Goal: Task Accomplishment & Management: Manage account settings

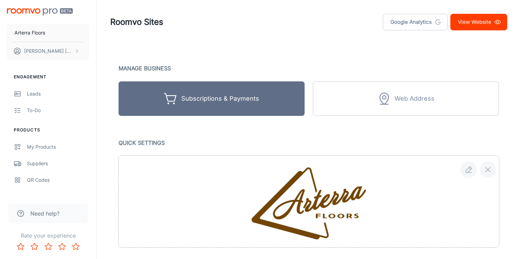
click at [473, 16] on link "View Website" at bounding box center [479, 22] width 57 height 17
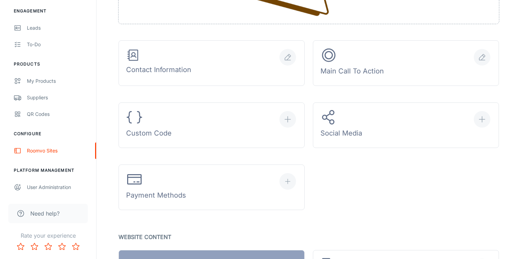
scroll to position [228, 0]
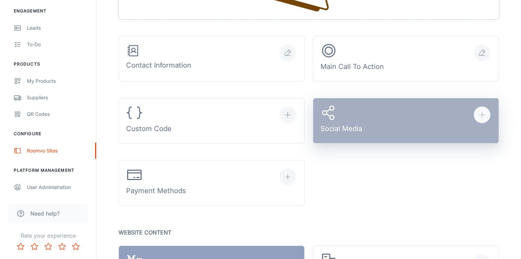
click at [423, 122] on button "Social Media" at bounding box center [406, 121] width 186 height 46
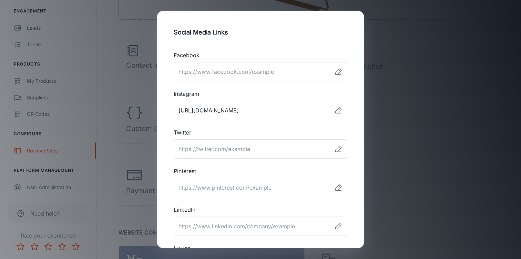
click at [410, 118] on div "Social Media Links Facebook ​ Instagram ​ Twitter ​ Pinterest ​ LinkedIn ​ Houz…" at bounding box center [260, 129] width 521 height 259
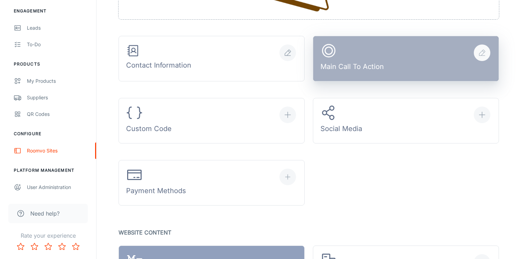
click at [367, 68] on div "Main Call To Action" at bounding box center [352, 58] width 63 height 32
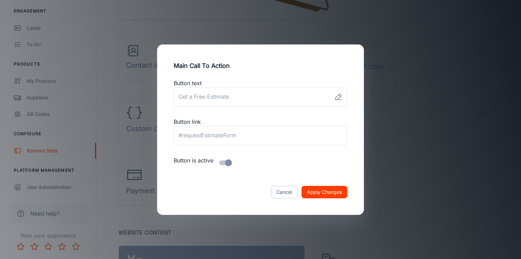
click at [405, 113] on div "Main Call To Action Button text ​ Button link ​ Button is active Cancel Apply C…" at bounding box center [260, 129] width 521 height 259
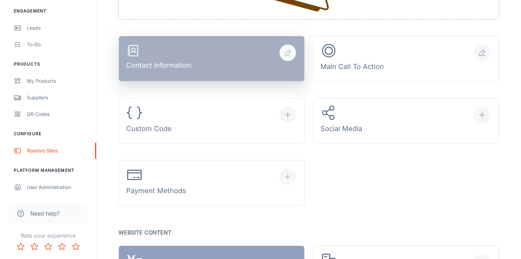
click at [276, 53] on button "Contact Information" at bounding box center [212, 59] width 186 height 46
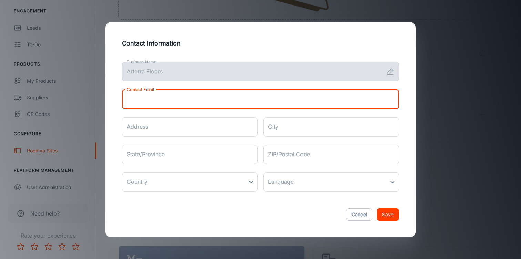
click at [296, 94] on input "Contact Email" at bounding box center [260, 99] width 277 height 19
type input "[EMAIL_ADDRESS][DOMAIN_NAME]"
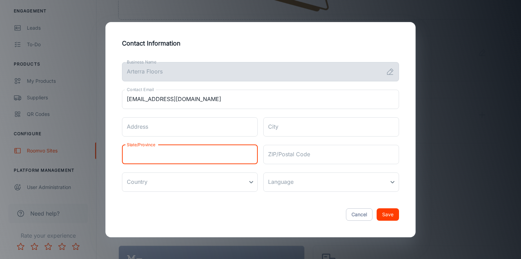
click at [198, 156] on input "State/Province" at bounding box center [190, 154] width 136 height 19
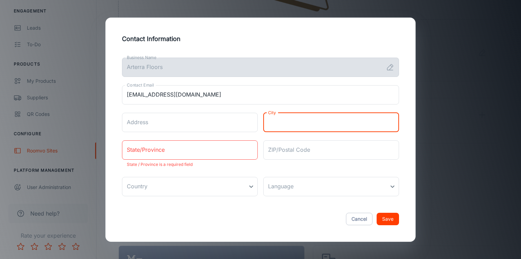
click at [288, 127] on input "City" at bounding box center [331, 122] width 136 height 19
type input "Mesa"
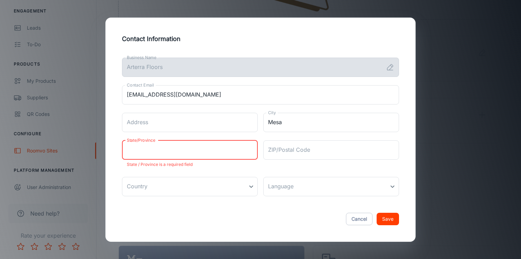
click at [236, 153] on input "State/Province" at bounding box center [190, 149] width 136 height 19
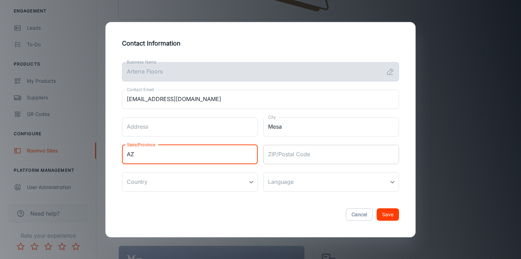
type input "AZ"
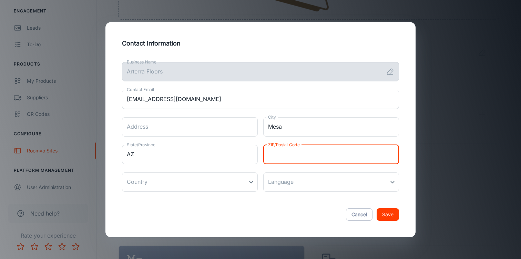
click at [302, 151] on input "ZIP/Postal Code" at bounding box center [331, 154] width 136 height 19
type input "85203"
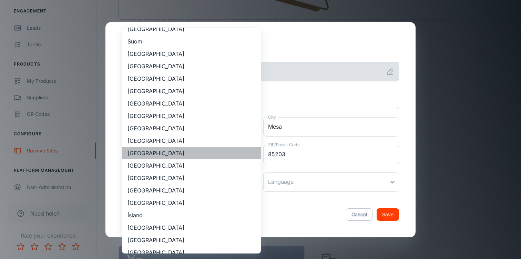
click at [212, 152] on li "[GEOGRAPHIC_DATA]" at bounding box center [191, 153] width 139 height 12
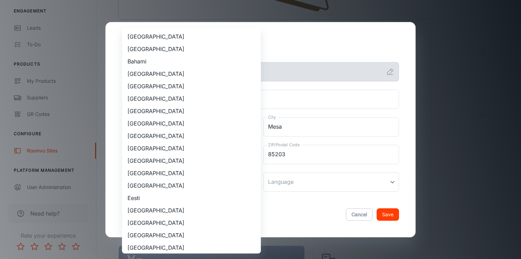
scroll to position [616, 0]
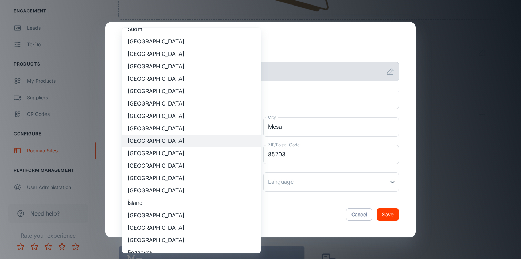
click at [191, 153] on li "[GEOGRAPHIC_DATA]" at bounding box center [191, 153] width 139 height 12
type input "[GEOGRAPHIC_DATA]"
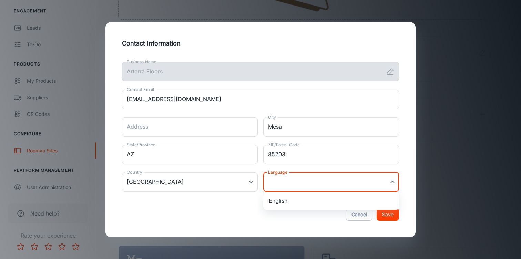
click at [295, 200] on li "English" at bounding box center [331, 200] width 136 height 12
type input "en-us"
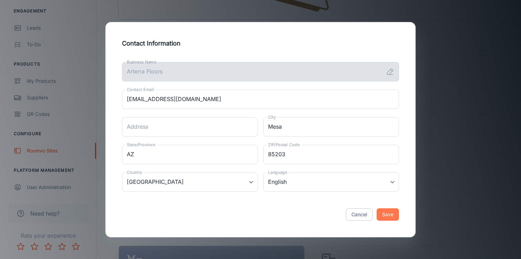
click at [390, 218] on button "Save" at bounding box center [388, 214] width 22 height 12
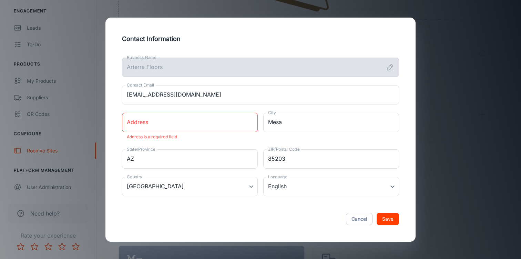
click at [237, 128] on input "Address" at bounding box center [190, 122] width 136 height 19
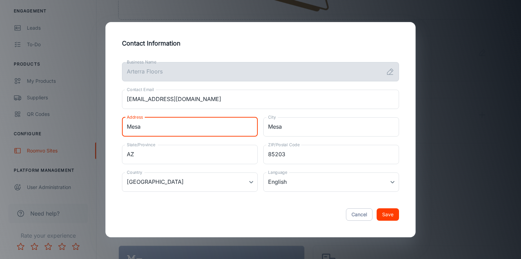
type input "Mesa"
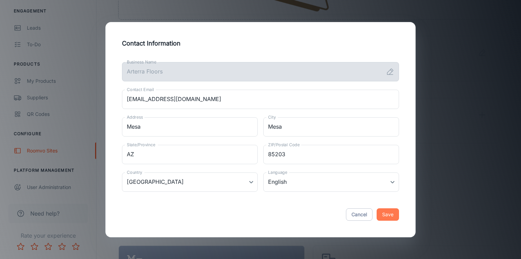
click at [388, 213] on button "Save" at bounding box center [388, 214] width 22 height 12
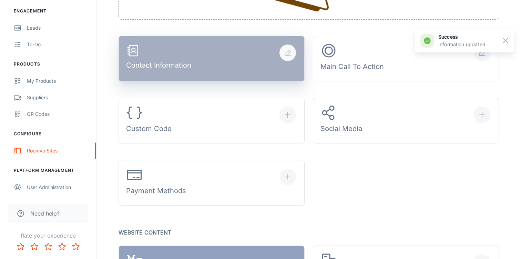
click at [245, 78] on button "Contact Information" at bounding box center [212, 59] width 186 height 46
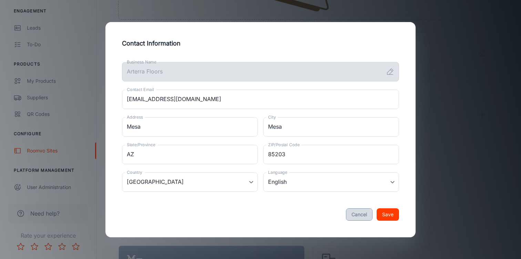
click at [361, 218] on button "Cancel" at bounding box center [359, 214] width 27 height 12
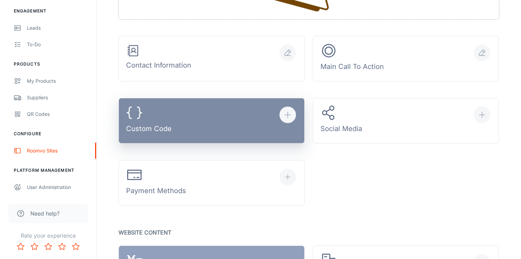
click at [236, 113] on button "Custom Code" at bounding box center [212, 121] width 186 height 46
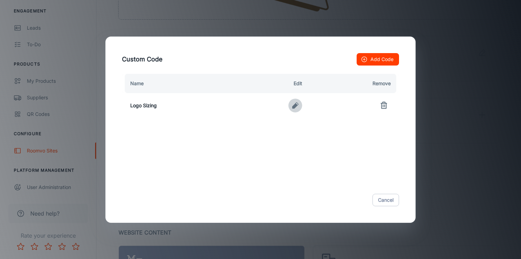
click at [295, 106] on icon "button" at bounding box center [295, 105] width 6 height 6
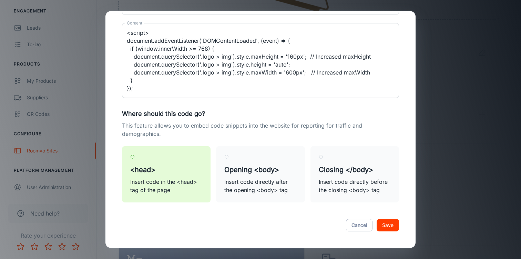
scroll to position [71, 0]
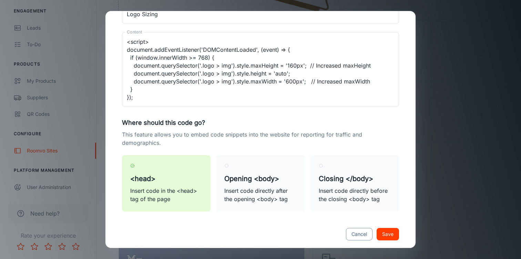
click at [351, 233] on button "Cancel" at bounding box center [359, 234] width 27 height 12
type textarea "<script> document.addEventListener('DOMContentLoaded', (event) => { if (window.…"
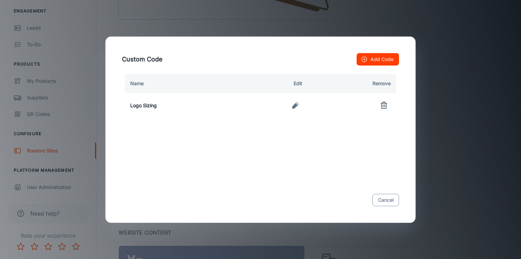
click at [374, 200] on button "Cancel" at bounding box center [386, 200] width 27 height 12
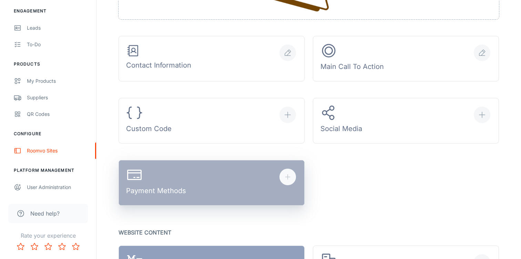
click at [279, 187] on button "Payment Methods" at bounding box center [212, 183] width 186 height 46
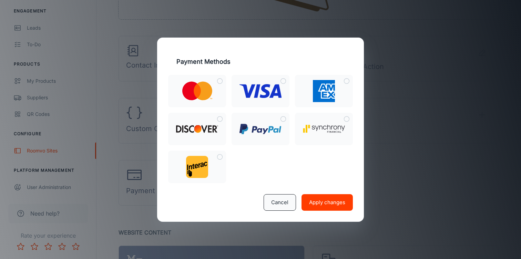
click at [286, 207] on button "Cancel" at bounding box center [280, 202] width 32 height 17
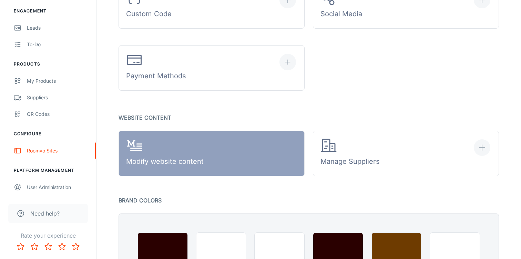
scroll to position [363, 0]
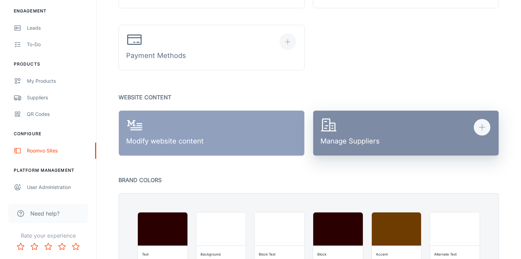
click at [343, 144] on div "Manage Suppliers" at bounding box center [350, 133] width 59 height 32
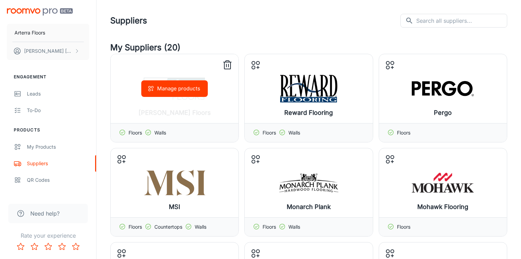
click at [154, 133] on div "Walls" at bounding box center [155, 133] width 21 height 8
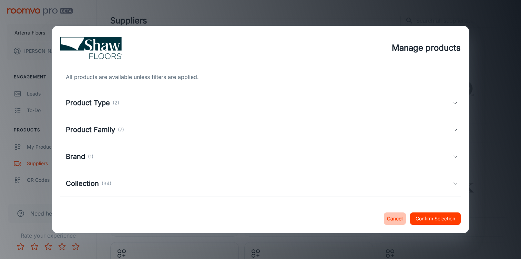
click at [390, 216] on button "Cancel" at bounding box center [395, 218] width 22 height 12
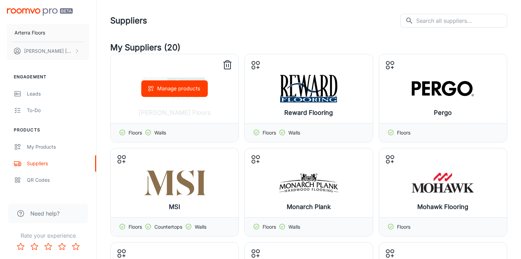
click at [149, 133] on polyline at bounding box center [148, 132] width 2 height 1
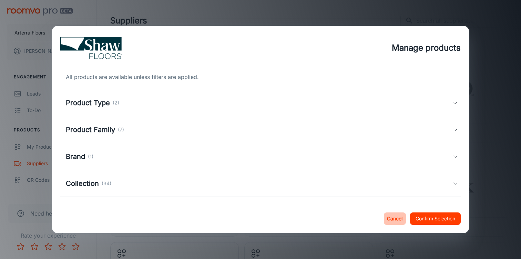
click at [389, 221] on button "Cancel" at bounding box center [395, 218] width 22 height 12
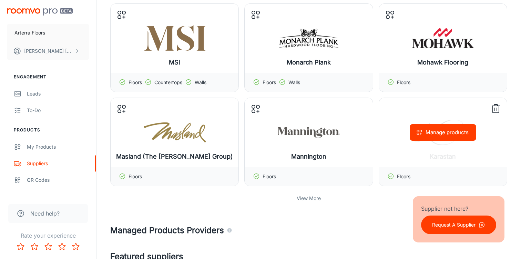
scroll to position [162, 0]
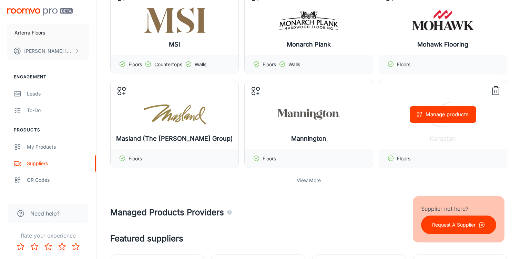
click at [398, 158] on p "Floors" at bounding box center [403, 159] width 13 height 8
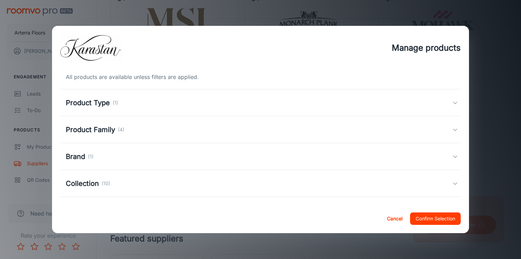
click at [310, 108] on div "Product Type (1)" at bounding box center [260, 102] width 401 height 27
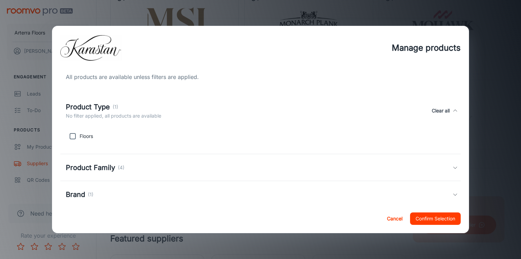
click at [391, 219] on button "Cancel" at bounding box center [395, 218] width 22 height 12
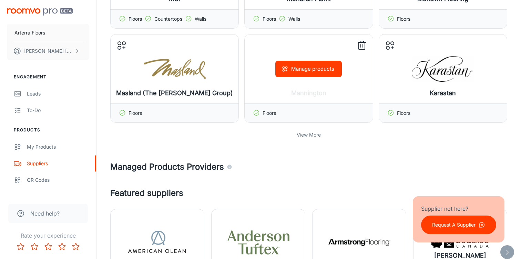
scroll to position [262, 0]
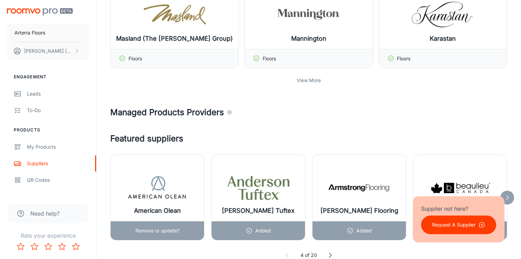
click at [158, 232] on p "Remove or update?" at bounding box center [158, 231] width 44 height 8
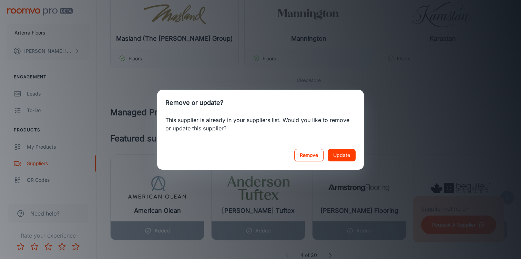
click at [316, 154] on button "Remove" at bounding box center [308, 155] width 29 height 12
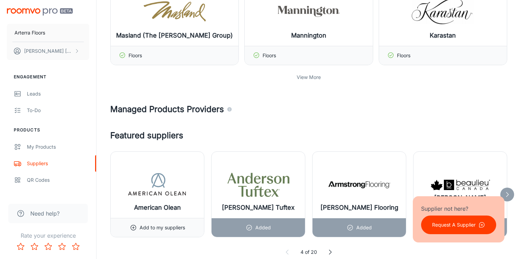
scroll to position [276, 0]
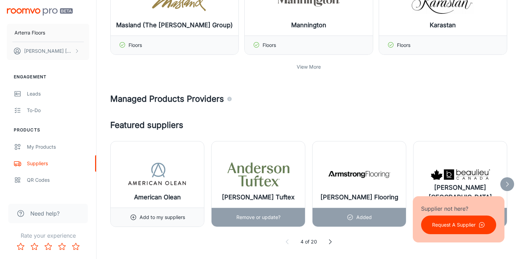
click at [251, 214] on p "Remove or update?" at bounding box center [259, 217] width 44 height 8
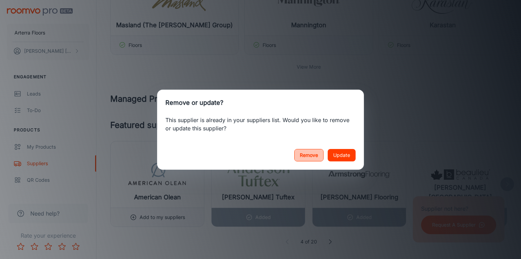
click at [310, 159] on button "Remove" at bounding box center [308, 155] width 29 height 12
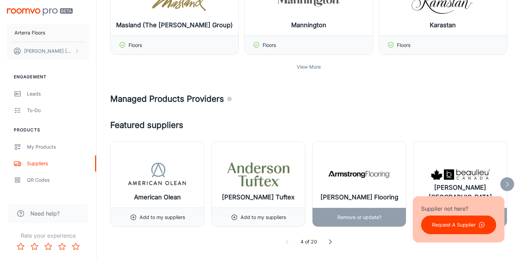
click at [343, 219] on p "Remove or update?" at bounding box center [360, 217] width 44 height 8
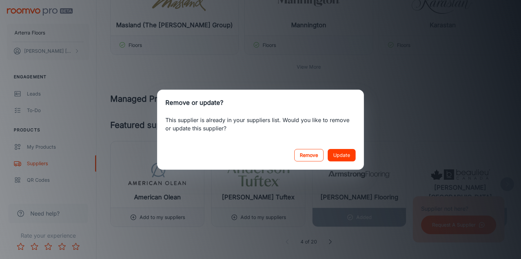
click at [312, 149] on button "Remove" at bounding box center [308, 155] width 29 height 12
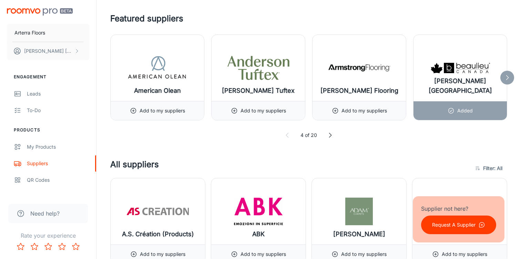
scroll to position [383, 0]
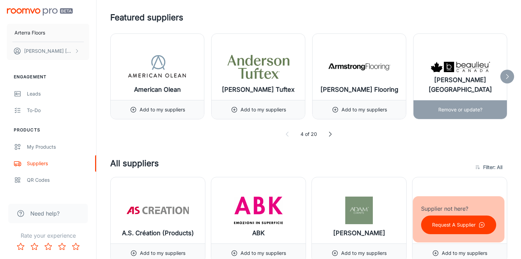
click at [448, 114] on div "Remove or update?" at bounding box center [461, 109] width 44 height 19
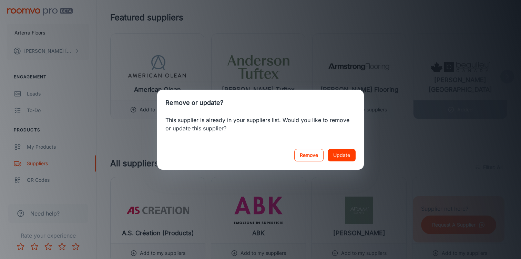
click at [315, 155] on button "Remove" at bounding box center [308, 155] width 29 height 12
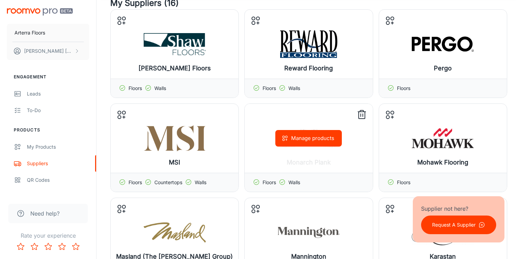
scroll to position [0, 0]
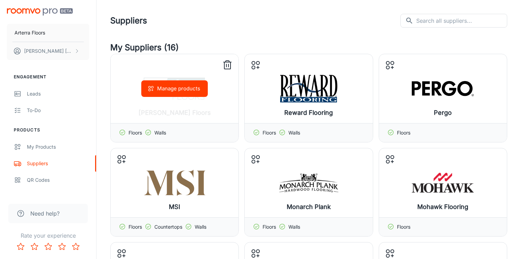
click at [228, 64] on icon at bounding box center [227, 65] width 11 height 11
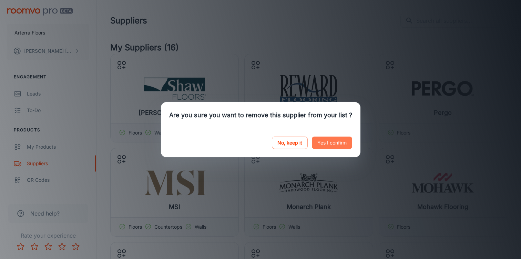
click at [325, 143] on button "Yes I confirm" at bounding box center [332, 143] width 40 height 12
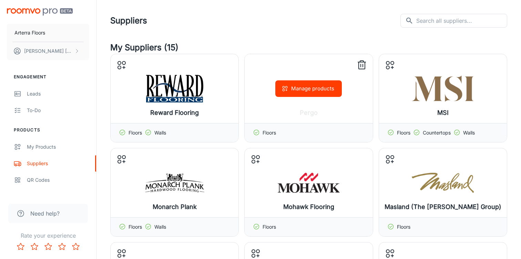
click at [363, 65] on line at bounding box center [363, 65] width 0 height 3
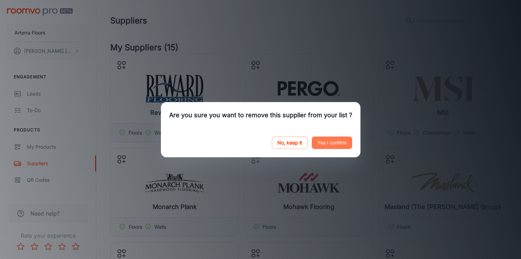
click at [328, 142] on button "Yes I confirm" at bounding box center [332, 143] width 40 height 12
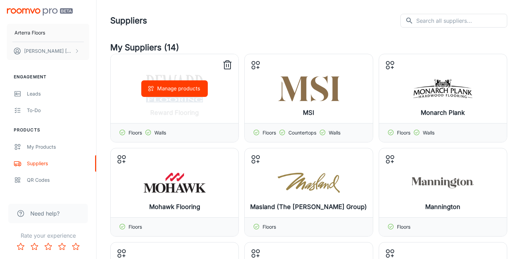
click at [225, 61] on icon at bounding box center [227, 65] width 11 height 11
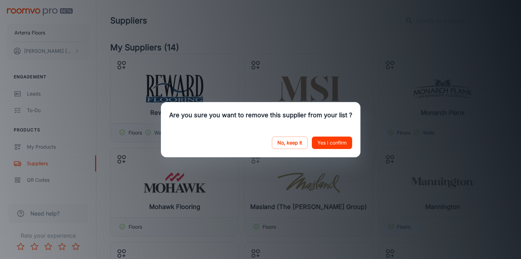
click at [325, 140] on button "Yes I confirm" at bounding box center [332, 143] width 40 height 12
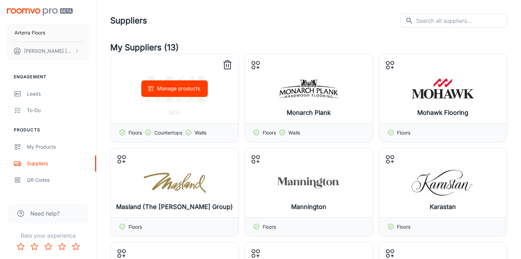
click at [229, 61] on icon at bounding box center [227, 61] width 3 height 1
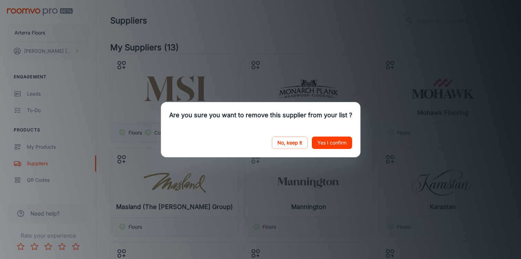
click at [333, 146] on button "Yes I confirm" at bounding box center [332, 143] width 40 height 12
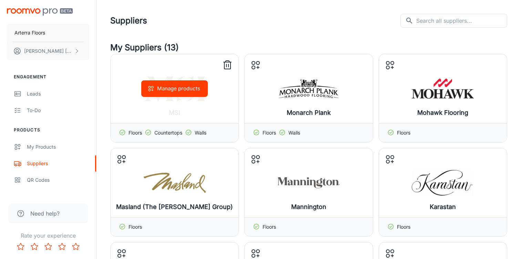
click at [229, 63] on icon at bounding box center [227, 65] width 11 height 11
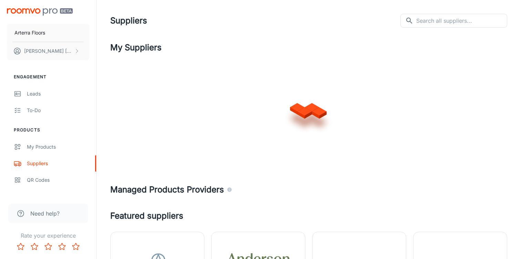
click at [328, 143] on div at bounding box center [308, 109] width 397 height 110
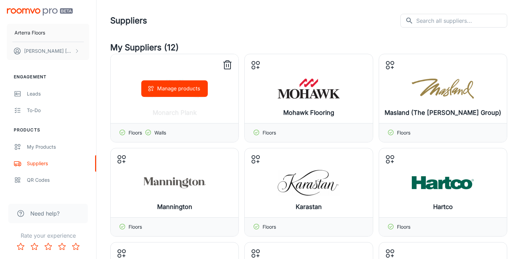
click at [228, 63] on icon at bounding box center [227, 65] width 11 height 11
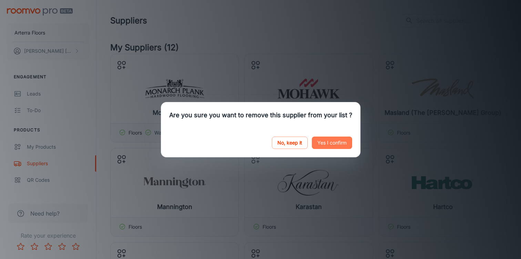
click at [326, 144] on button "Yes I confirm" at bounding box center [332, 143] width 40 height 12
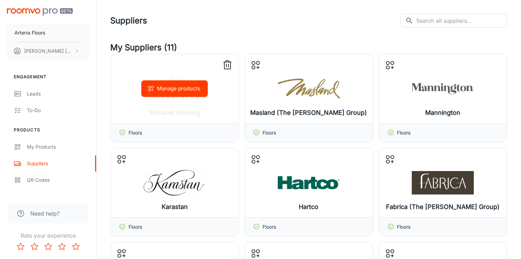
click at [228, 64] on icon at bounding box center [227, 65] width 11 height 11
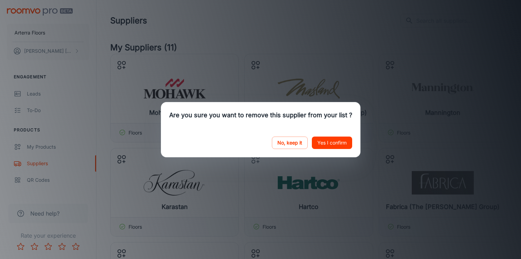
click at [338, 144] on button "Yes I confirm" at bounding box center [332, 143] width 40 height 12
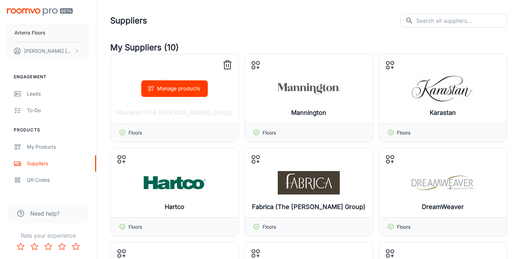
click at [228, 61] on icon at bounding box center [227, 65] width 11 height 11
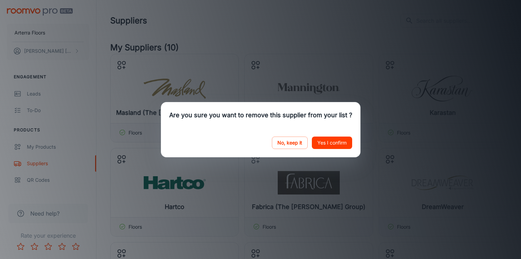
click at [328, 142] on button "Yes I confirm" at bounding box center [332, 143] width 40 height 12
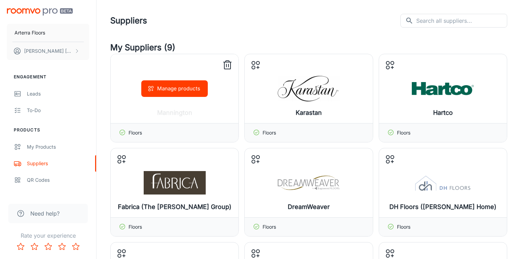
click at [229, 67] on icon at bounding box center [227, 65] width 11 height 11
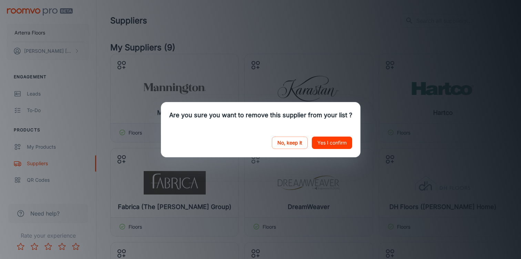
click at [317, 140] on button "Yes I confirm" at bounding box center [332, 143] width 40 height 12
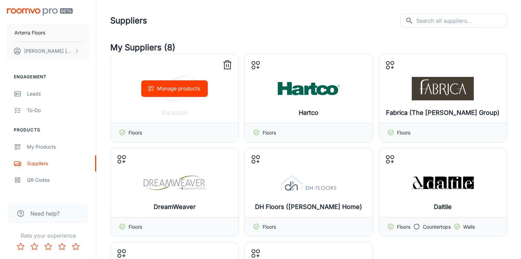
click at [229, 66] on icon at bounding box center [227, 65] width 11 height 11
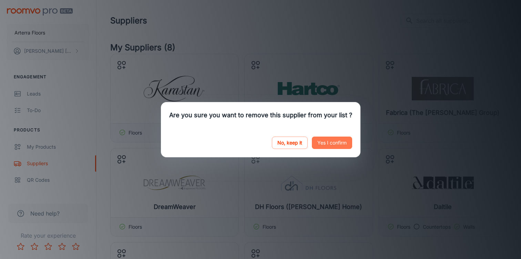
click at [334, 140] on button "Yes I confirm" at bounding box center [332, 143] width 40 height 12
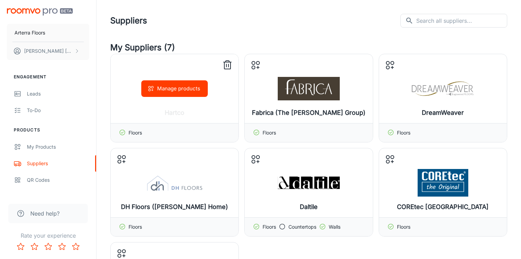
click at [228, 64] on icon at bounding box center [227, 65] width 11 height 11
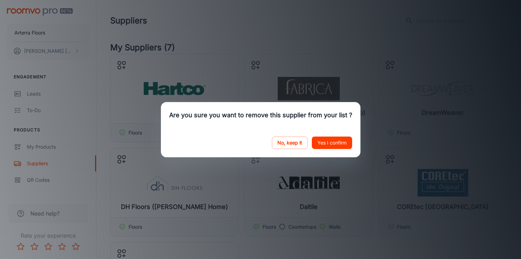
click at [315, 141] on button "Yes I confirm" at bounding box center [332, 143] width 40 height 12
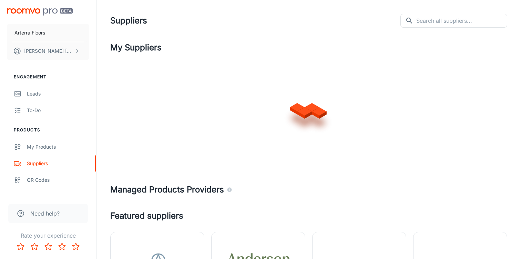
click at [231, 62] on div at bounding box center [308, 109] width 397 height 110
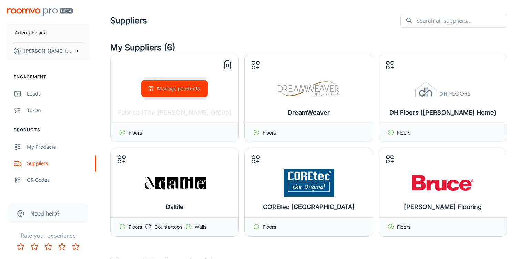
click at [225, 65] on icon at bounding box center [227, 65] width 11 height 11
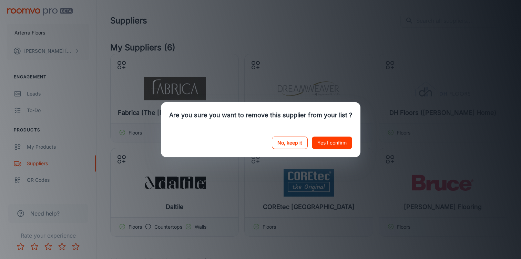
click at [290, 142] on button "No, keep it" at bounding box center [290, 143] width 36 height 12
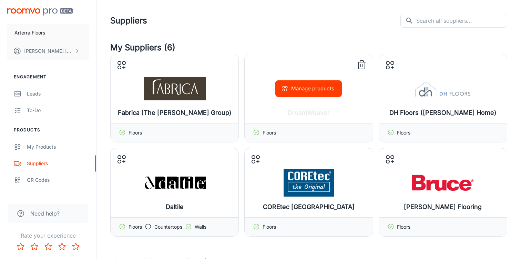
click at [363, 63] on icon at bounding box center [362, 65] width 11 height 11
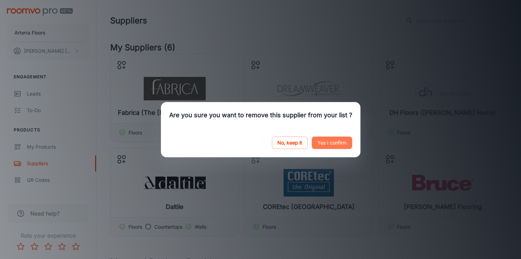
click at [337, 142] on button "Yes I confirm" at bounding box center [332, 143] width 40 height 12
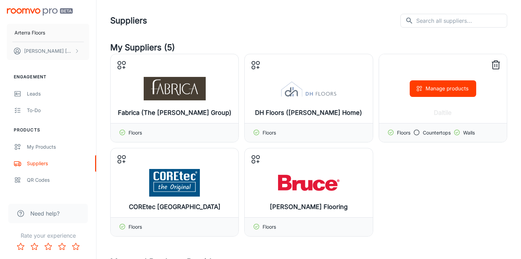
click at [499, 62] on icon at bounding box center [496, 65] width 6 height 7
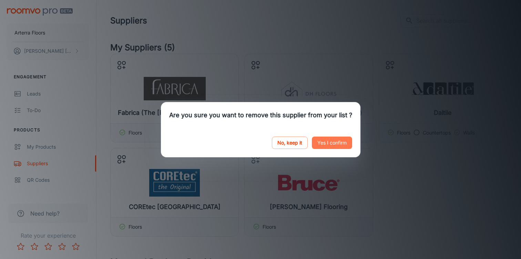
click at [342, 142] on button "Yes I confirm" at bounding box center [332, 143] width 40 height 12
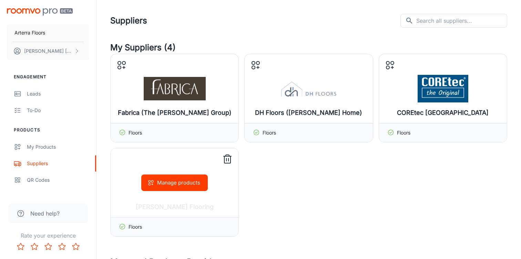
click at [232, 156] on icon at bounding box center [227, 159] width 11 height 11
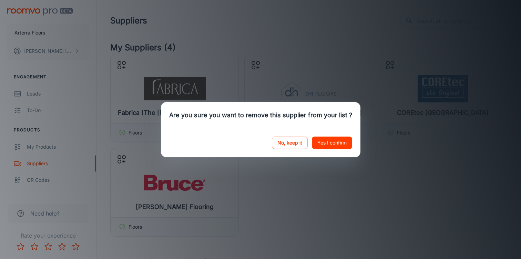
click at [327, 140] on button "Yes I confirm" at bounding box center [332, 143] width 40 height 12
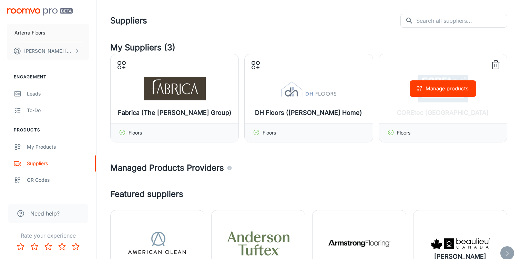
click at [495, 65] on line at bounding box center [495, 65] width 0 height 3
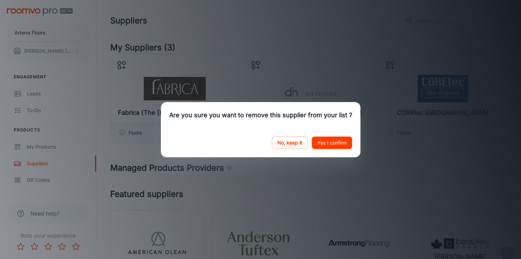
click at [320, 143] on button "Yes I confirm" at bounding box center [332, 143] width 40 height 12
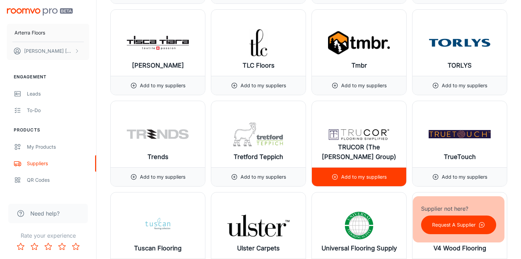
scroll to position [7565, 0]
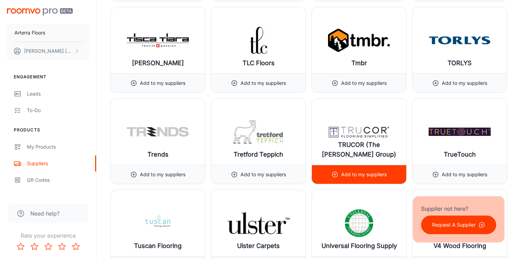
click at [342, 174] on p "Add to my suppliers" at bounding box center [364, 175] width 46 height 8
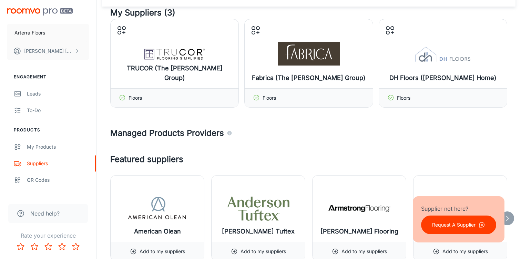
scroll to position [0, 0]
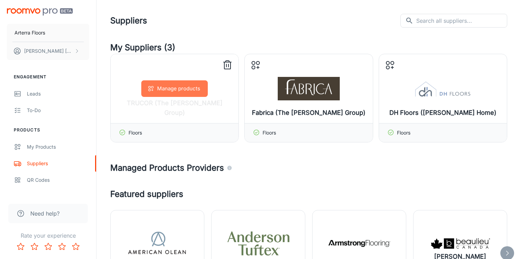
click at [187, 93] on button "Manage products" at bounding box center [174, 88] width 67 height 17
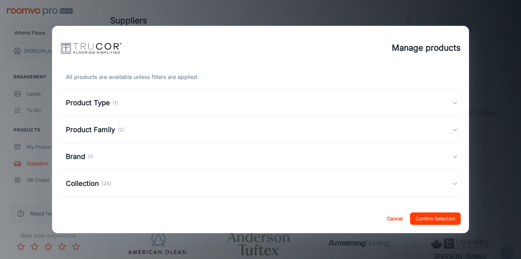
click at [164, 185] on div "Collection (26)" at bounding box center [259, 183] width 387 height 10
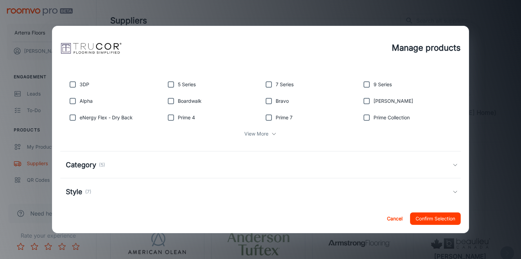
scroll to position [142, 0]
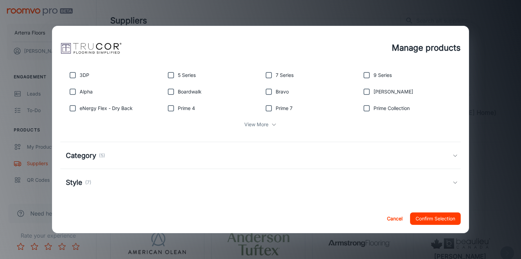
click at [257, 128] on p "View More" at bounding box center [256, 125] width 24 height 8
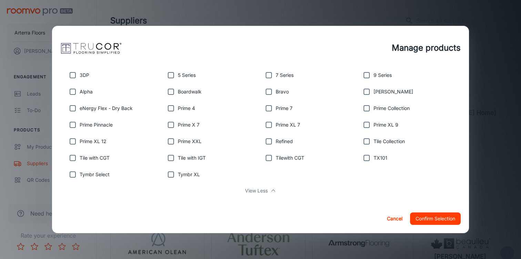
click at [262, 192] on p "View Less" at bounding box center [256, 191] width 23 height 8
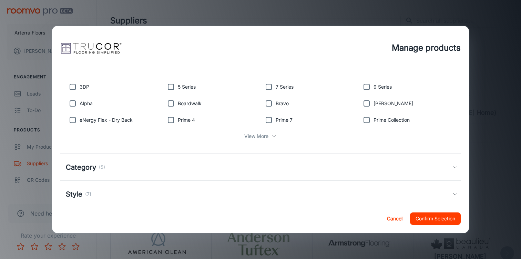
scroll to position [129, 0]
click at [251, 164] on div "Category (5)" at bounding box center [259, 168] width 387 height 10
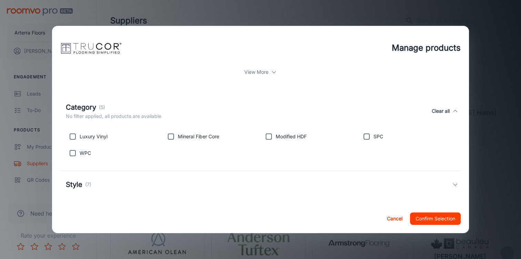
scroll to position [196, 0]
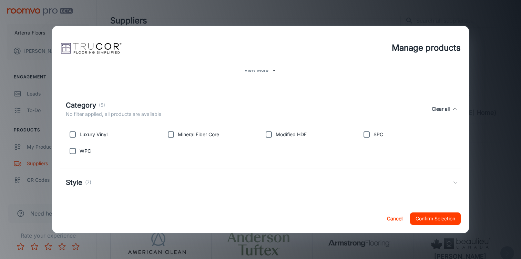
click at [220, 175] on div "Style (7)" at bounding box center [260, 182] width 401 height 27
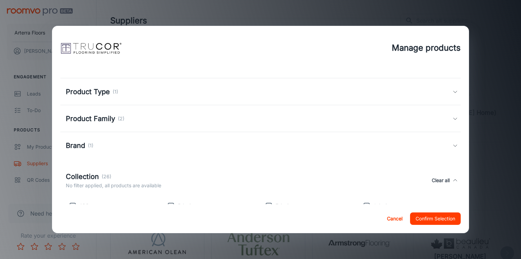
scroll to position [0, 0]
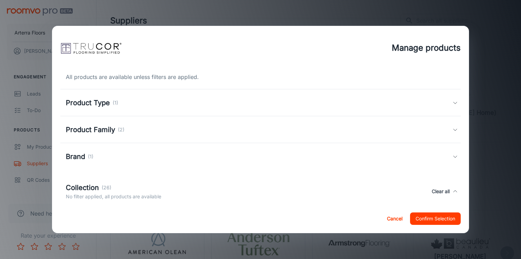
click at [208, 148] on div "Brand (1)" at bounding box center [260, 156] width 401 height 27
click at [192, 122] on div "Product Family (2)" at bounding box center [260, 129] width 401 height 27
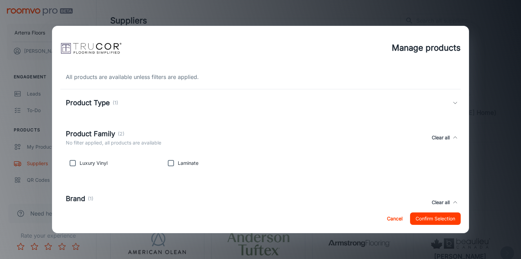
click at [185, 99] on div "Product Type (1)" at bounding box center [259, 103] width 387 height 10
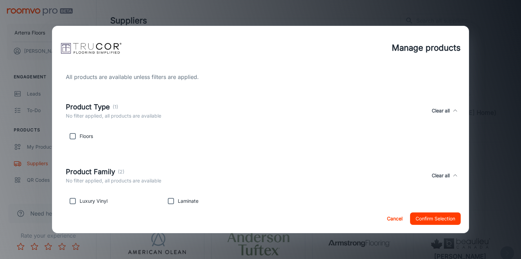
click at [84, 137] on p "Floors" at bounding box center [86, 136] width 13 height 8
click at [74, 137] on input "checkbox" at bounding box center [73, 136] width 14 height 14
checkbox input "true"
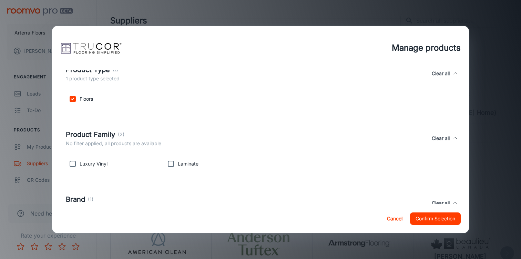
scroll to position [60, 0]
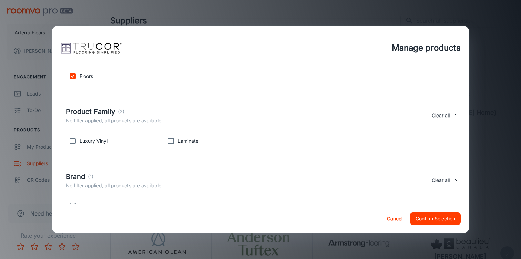
click at [74, 137] on input "checkbox" at bounding box center [73, 141] width 14 height 14
checkbox input "true"
click at [172, 142] on input "checkbox" at bounding box center [171, 141] width 14 height 14
checkbox input "true"
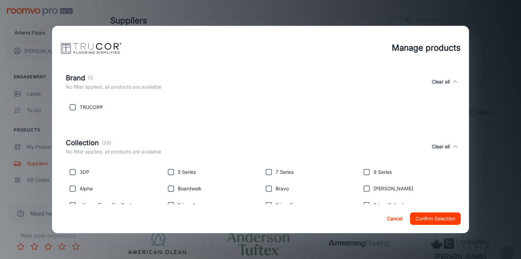
scroll to position [155, 0]
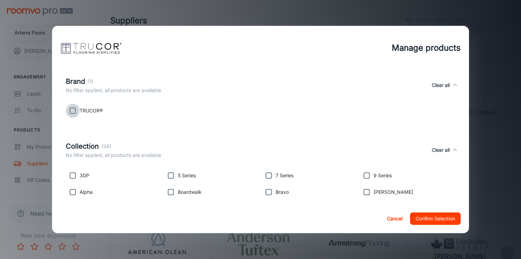
click at [70, 108] on input "checkbox" at bounding box center [73, 111] width 14 height 14
checkbox input "true"
click at [74, 177] on input "checkbox" at bounding box center [73, 176] width 14 height 14
checkbox input "true"
click at [74, 190] on input "checkbox" at bounding box center [73, 192] width 14 height 14
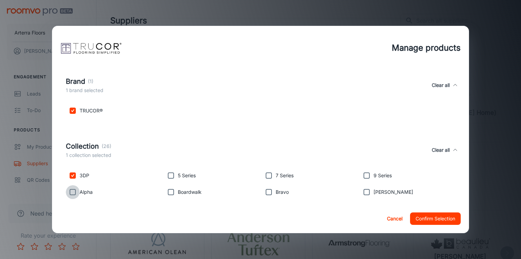
checkbox input "true"
click at [171, 175] on input "checkbox" at bounding box center [171, 176] width 14 height 14
checkbox input "true"
click at [173, 187] on input "checkbox" at bounding box center [171, 192] width 14 height 14
checkbox input "true"
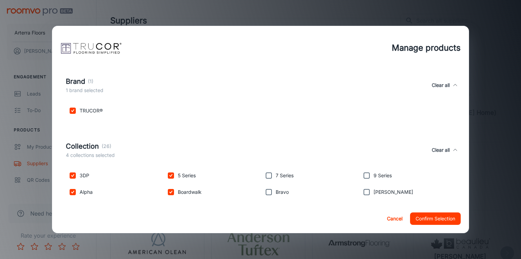
click at [279, 174] on p "7 Series" at bounding box center [285, 176] width 18 height 8
click at [273, 174] on input "checkbox" at bounding box center [269, 176] width 14 height 14
checkbox input "true"
click at [273, 195] on input "checkbox" at bounding box center [269, 192] width 14 height 14
checkbox input "true"
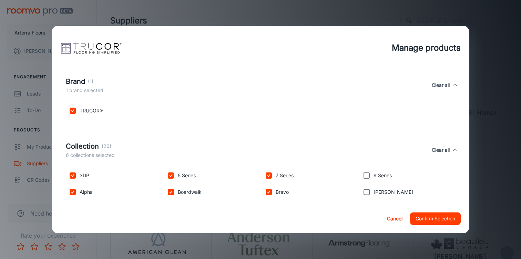
click at [367, 171] on input "checkbox" at bounding box center [367, 176] width 14 height 14
checkbox input "true"
click at [368, 191] on input "checkbox" at bounding box center [367, 192] width 14 height 14
checkbox input "true"
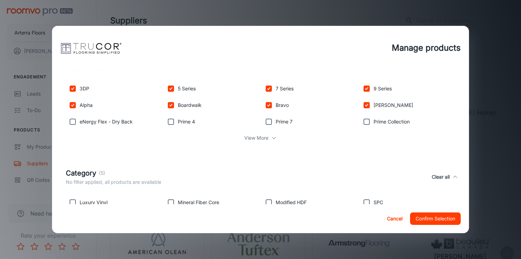
scroll to position [245, 0]
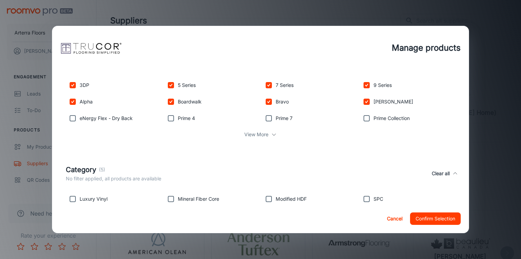
click at [271, 135] on icon at bounding box center [274, 135] width 6 height 6
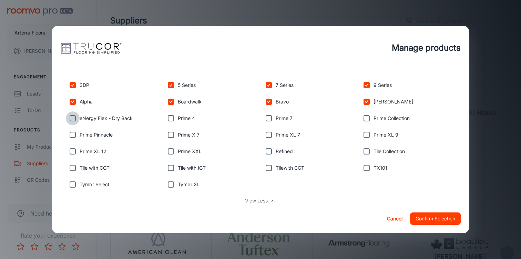
click at [73, 119] on input "checkbox" at bounding box center [73, 118] width 14 height 14
checkbox input "true"
click at [181, 119] on p "Prime 4" at bounding box center [186, 118] width 17 height 8
click at [175, 119] on input "checkbox" at bounding box center [171, 118] width 14 height 14
checkbox input "true"
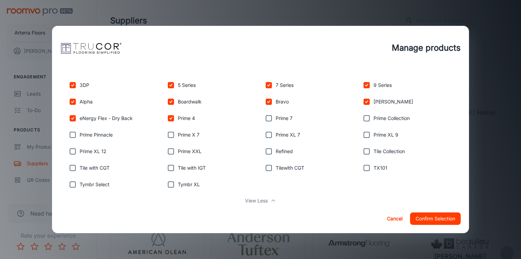
click at [265, 119] on input "checkbox" at bounding box center [269, 118] width 14 height 14
checkbox input "true"
click at [366, 117] on input "checkbox" at bounding box center [367, 118] width 14 height 14
checkbox input "true"
click at [72, 131] on input "checkbox" at bounding box center [73, 135] width 14 height 14
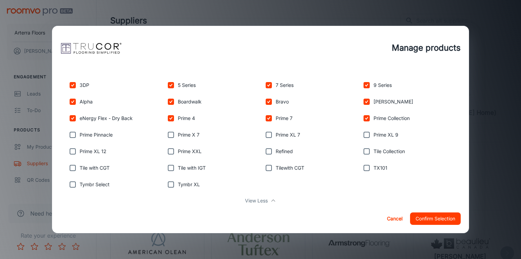
checkbox input "true"
click at [171, 137] on input "checkbox" at bounding box center [171, 135] width 14 height 14
checkbox input "true"
click at [266, 136] on input "checkbox" at bounding box center [269, 135] width 14 height 14
checkbox input "true"
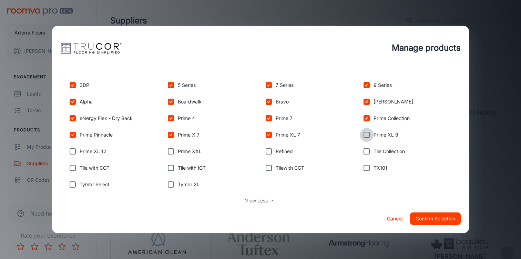
click at [370, 137] on input "checkbox" at bounding box center [367, 135] width 14 height 14
checkbox input "true"
click at [72, 153] on input "checkbox" at bounding box center [73, 151] width 14 height 14
checkbox input "true"
click at [166, 147] on input "checkbox" at bounding box center [171, 151] width 14 height 14
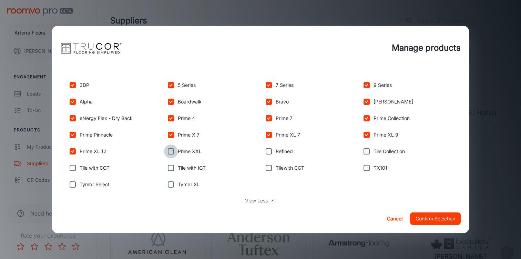
checkbox input "true"
click at [270, 155] on input "checkbox" at bounding box center [269, 151] width 14 height 14
checkbox input "true"
click at [369, 151] on input "checkbox" at bounding box center [367, 151] width 14 height 14
checkbox input "true"
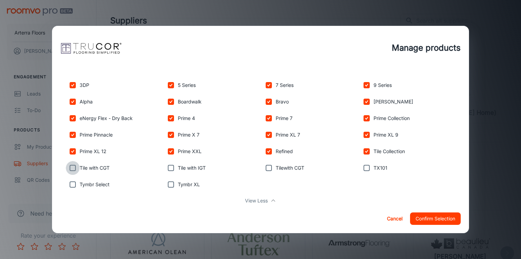
click at [73, 173] on input "checkbox" at bounding box center [73, 168] width 14 height 14
checkbox input "true"
click at [166, 169] on input "checkbox" at bounding box center [171, 168] width 14 height 14
checkbox input "true"
click at [270, 165] on input "checkbox" at bounding box center [269, 168] width 14 height 14
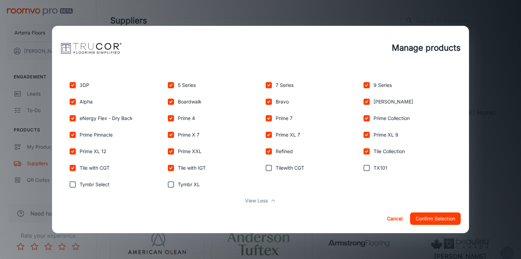
checkbox input "true"
click at [366, 171] on input "checkbox" at bounding box center [367, 168] width 14 height 14
checkbox input "true"
click at [66, 185] on div "Tymbr Select" at bounding box center [112, 183] width 98 height 17
click at [77, 177] on div "Tymbr Select" at bounding box center [112, 183] width 98 height 17
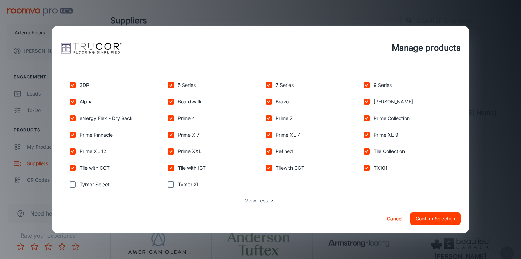
click at [73, 182] on input "checkbox" at bounding box center [73, 185] width 14 height 14
checkbox input "true"
click at [174, 185] on input "checkbox" at bounding box center [171, 185] width 14 height 14
checkbox input "true"
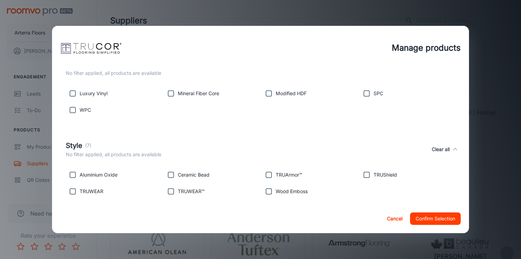
scroll to position [425, 0]
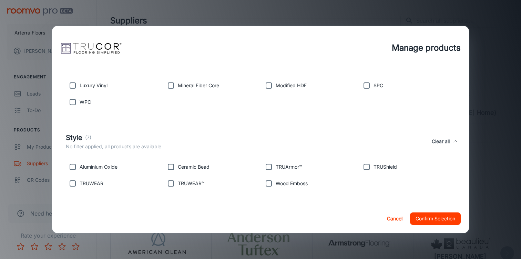
click at [75, 169] on input "checkbox" at bounding box center [73, 167] width 14 height 14
checkbox input "true"
click at [73, 185] on input "checkbox" at bounding box center [73, 184] width 14 height 14
checkbox input "true"
click at [171, 166] on input "checkbox" at bounding box center [171, 167] width 14 height 14
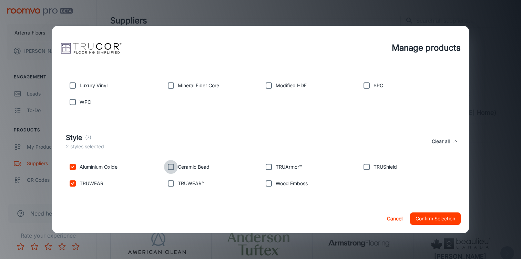
checkbox input "true"
click at [173, 182] on input "checkbox" at bounding box center [171, 184] width 14 height 14
checkbox input "true"
click at [270, 165] on input "checkbox" at bounding box center [269, 167] width 14 height 14
checkbox input "true"
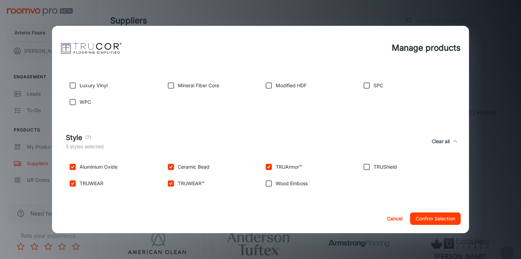
click at [270, 184] on input "checkbox" at bounding box center [269, 184] width 14 height 14
checkbox input "true"
click at [371, 165] on input "checkbox" at bounding box center [367, 167] width 14 height 14
checkbox input "true"
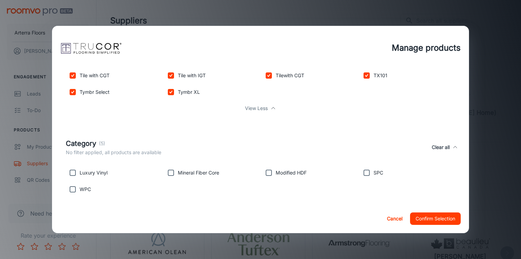
scroll to position [331, 0]
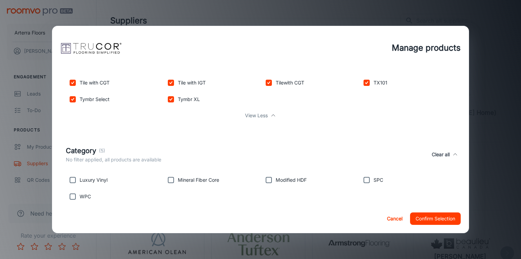
click at [68, 184] on input "checkbox" at bounding box center [73, 180] width 14 height 14
checkbox input "true"
click at [69, 200] on input "checkbox" at bounding box center [73, 197] width 14 height 14
checkbox input "true"
click at [172, 179] on input "checkbox" at bounding box center [171, 180] width 14 height 14
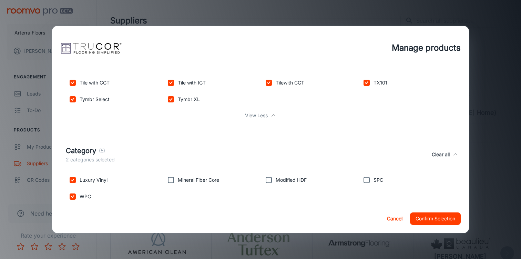
checkbox input "true"
click at [267, 183] on input "checkbox" at bounding box center [269, 180] width 14 height 14
checkbox input "true"
click at [364, 181] on input "checkbox" at bounding box center [367, 180] width 14 height 14
checkbox input "true"
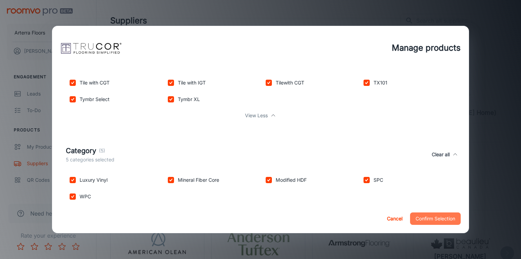
click at [425, 221] on button "Confirm Selection" at bounding box center [435, 218] width 51 height 12
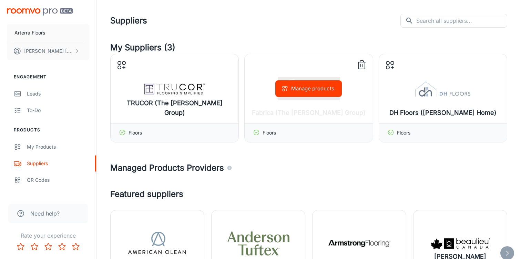
click at [293, 94] on button "Manage products" at bounding box center [308, 88] width 67 height 17
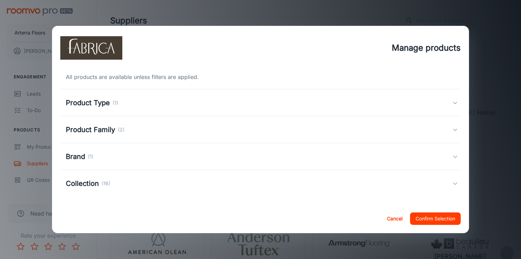
click at [180, 191] on div "Collection (16)" at bounding box center [260, 183] width 401 height 27
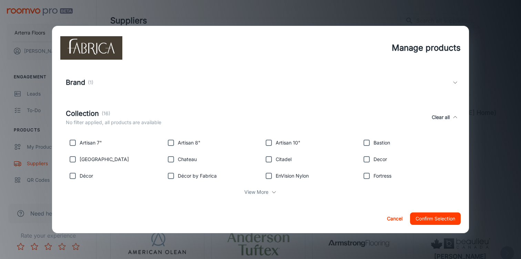
scroll to position [82, 0]
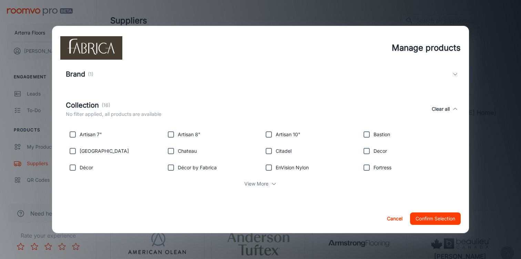
click at [78, 133] on input "checkbox" at bounding box center [73, 135] width 14 height 14
checkbox input "true"
click at [78, 151] on input "checkbox" at bounding box center [73, 151] width 14 height 14
checkbox input "true"
click at [78, 168] on input "checkbox" at bounding box center [73, 168] width 14 height 14
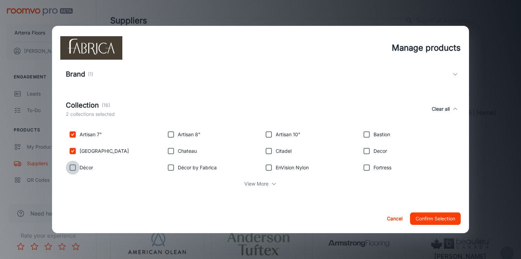
checkbox input "true"
click at [176, 134] on input "checkbox" at bounding box center [171, 135] width 14 height 14
checkbox input "true"
click at [272, 133] on input "checkbox" at bounding box center [269, 135] width 14 height 14
checkbox input "true"
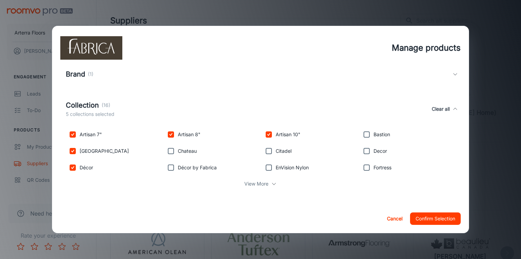
click at [367, 132] on input "checkbox" at bounding box center [367, 135] width 14 height 14
checkbox input "true"
click at [166, 152] on input "checkbox" at bounding box center [171, 151] width 14 height 14
checkbox input "true"
click at [267, 152] on input "checkbox" at bounding box center [269, 151] width 14 height 14
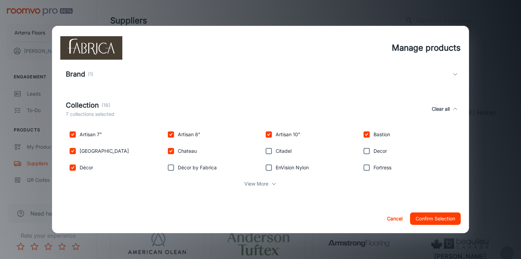
checkbox input "true"
click at [367, 149] on input "checkbox" at bounding box center [367, 151] width 14 height 14
checkbox input "true"
click at [174, 169] on input "checkbox" at bounding box center [171, 168] width 14 height 14
checkbox input "true"
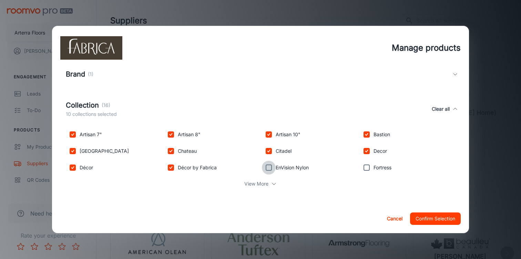
click at [274, 169] on input "checkbox" at bounding box center [269, 168] width 14 height 14
checkbox input "true"
click at [368, 168] on input "checkbox" at bounding box center [367, 168] width 14 height 14
checkbox input "true"
click at [254, 184] on p "View More" at bounding box center [256, 184] width 24 height 8
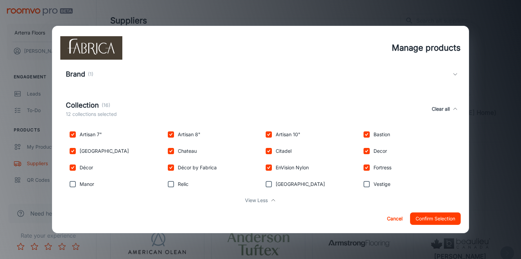
scroll to position [99, 0]
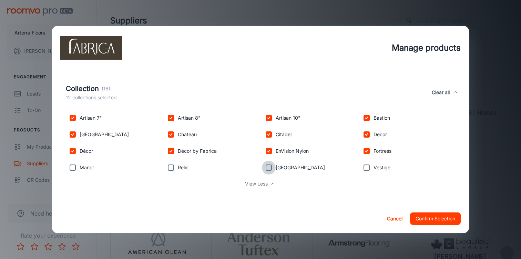
click at [275, 171] on input "checkbox" at bounding box center [269, 168] width 14 height 14
checkbox input "true"
click at [365, 166] on input "checkbox" at bounding box center [367, 168] width 14 height 14
checkbox input "true"
click at [172, 172] on input "checkbox" at bounding box center [171, 168] width 14 height 14
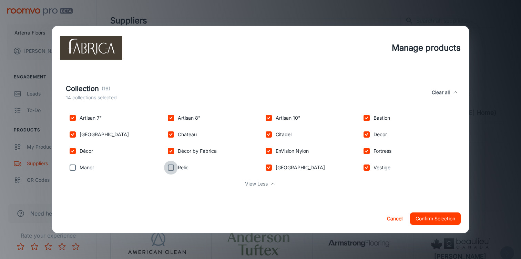
checkbox input "true"
click at [72, 164] on input "checkbox" at bounding box center [73, 168] width 14 height 14
checkbox input "true"
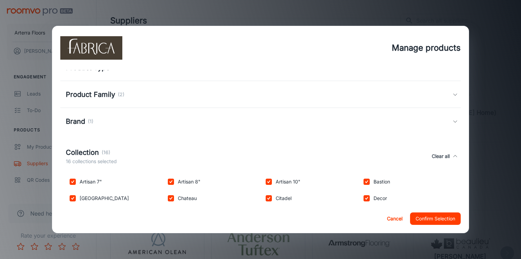
scroll to position [0, 0]
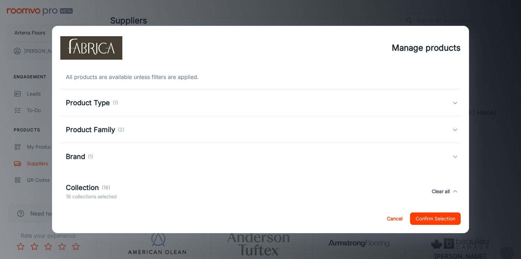
click at [164, 129] on div "Product Family (2)" at bounding box center [259, 129] width 387 height 10
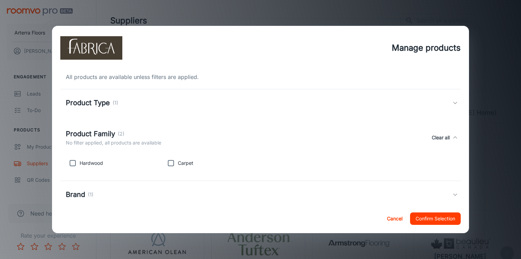
click at [69, 161] on input "checkbox" at bounding box center [73, 163] width 14 height 14
checkbox input "true"
click at [167, 164] on input "checkbox" at bounding box center [171, 163] width 14 height 14
checkbox input "true"
click at [142, 189] on div "Brand (1)" at bounding box center [259, 194] width 387 height 10
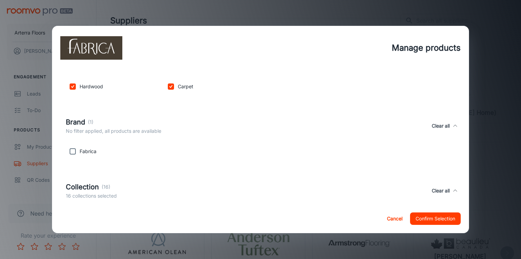
scroll to position [86, 0]
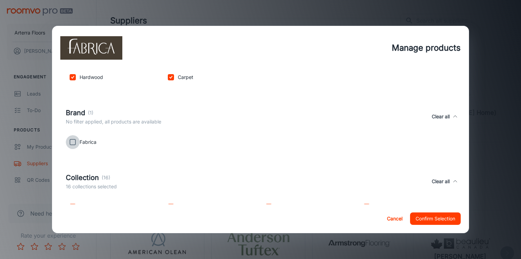
click at [71, 143] on input "checkbox" at bounding box center [73, 142] width 14 height 14
checkbox input "true"
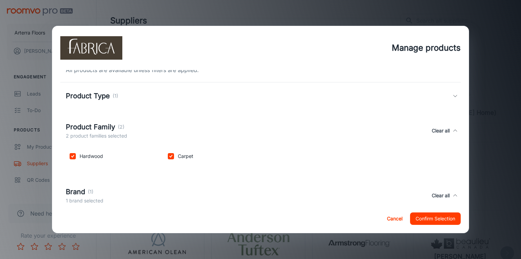
scroll to position [0, 0]
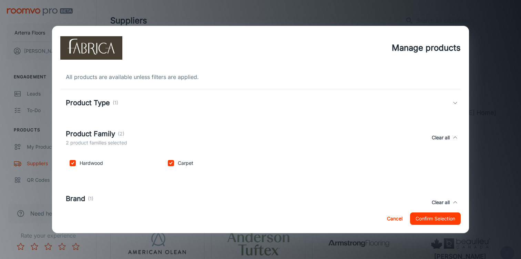
click at [103, 112] on div "Product Type (1)" at bounding box center [260, 102] width 401 height 27
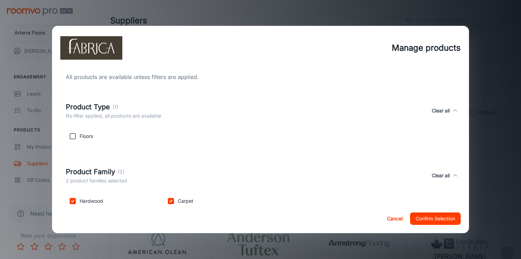
click at [86, 139] on p "Floors" at bounding box center [86, 136] width 13 height 8
click at [78, 139] on input "checkbox" at bounding box center [73, 136] width 14 height 14
checkbox input "true"
click at [421, 215] on button "Confirm Selection" at bounding box center [435, 218] width 51 height 12
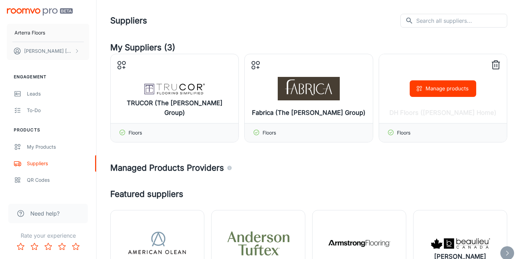
click at [435, 88] on button "Manage products" at bounding box center [443, 88] width 67 height 17
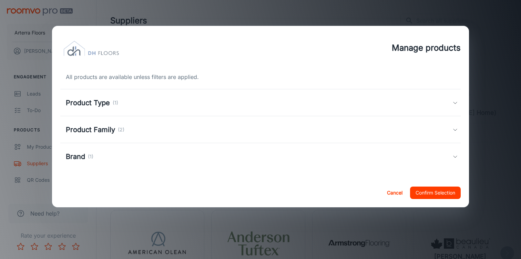
click at [115, 93] on div "Product Type (1)" at bounding box center [260, 102] width 401 height 27
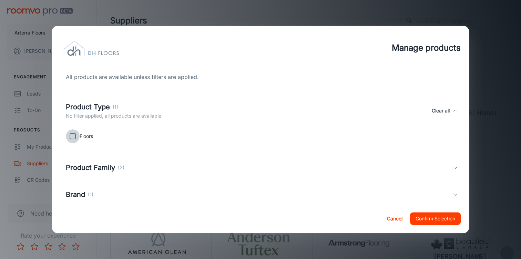
click at [73, 136] on input "checkbox" at bounding box center [73, 136] width 14 height 14
checkbox input "true"
click at [93, 169] on h5 "Product Family" at bounding box center [90, 167] width 49 height 10
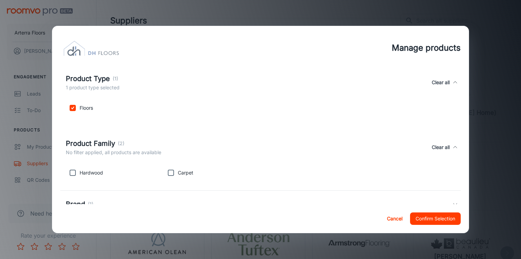
scroll to position [50, 0]
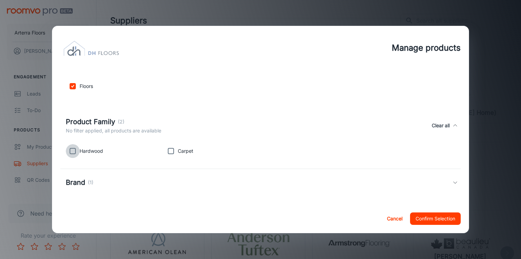
click at [77, 153] on input "checkbox" at bounding box center [73, 151] width 14 height 14
checkbox input "true"
click at [174, 152] on input "checkbox" at bounding box center [171, 151] width 14 height 14
checkbox input "true"
click at [166, 187] on div "Brand (1)" at bounding box center [259, 182] width 387 height 10
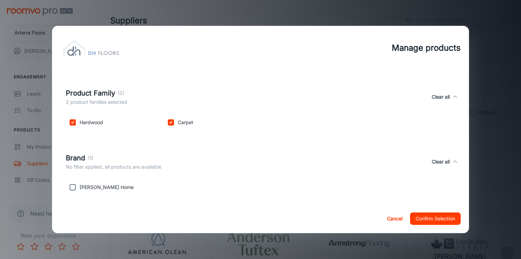
scroll to position [82, 0]
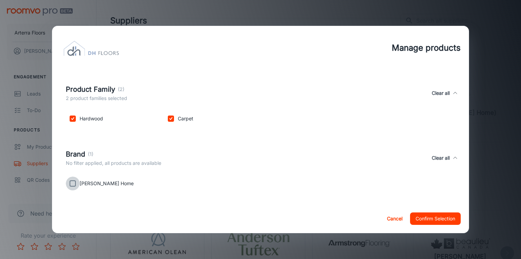
click at [72, 183] on input "checkbox" at bounding box center [73, 184] width 14 height 14
checkbox input "true"
click at [429, 224] on button "Confirm Selection" at bounding box center [435, 218] width 51 height 12
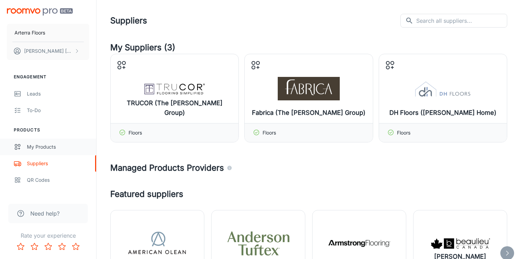
click at [51, 148] on div "My Products" at bounding box center [58, 147] width 62 height 8
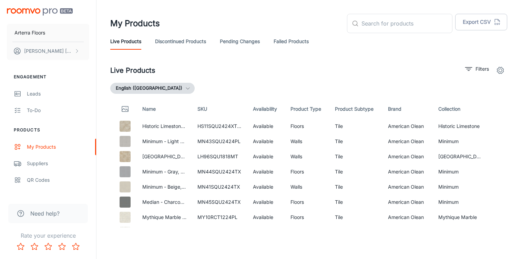
click at [241, 40] on link "Pending Changes" at bounding box center [240, 41] width 40 height 17
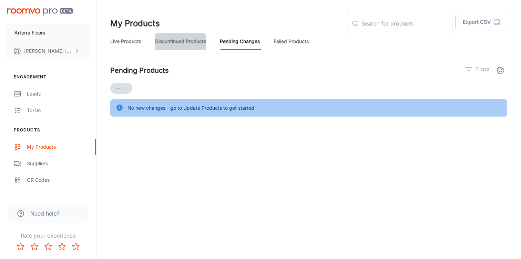
click at [197, 42] on link "Discontinued Products" at bounding box center [180, 41] width 51 height 17
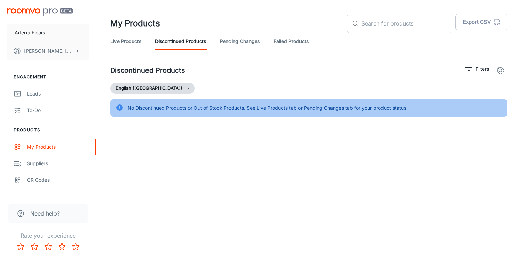
click at [136, 42] on link "Live Products" at bounding box center [125, 41] width 31 height 17
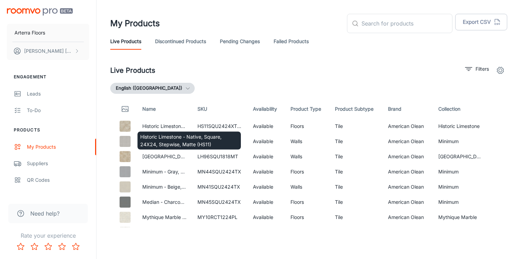
click at [194, 127] on div "Historic Limestone - Native, Square, 24X24, Stepwise, Matte (HS11)" at bounding box center [189, 138] width 105 height 23
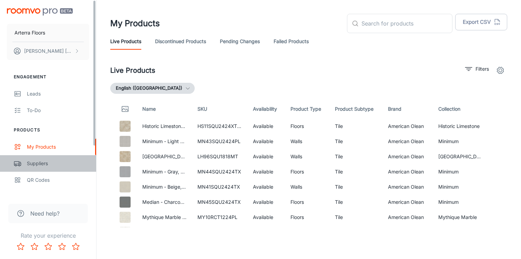
click at [46, 161] on div "Suppliers" at bounding box center [58, 164] width 62 height 8
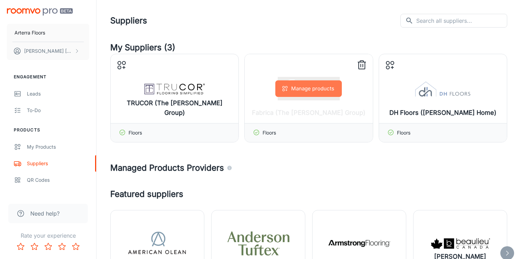
click at [307, 83] on button "Manage products" at bounding box center [308, 88] width 67 height 17
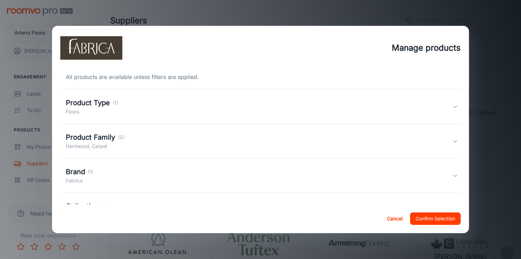
scroll to position [31, 0]
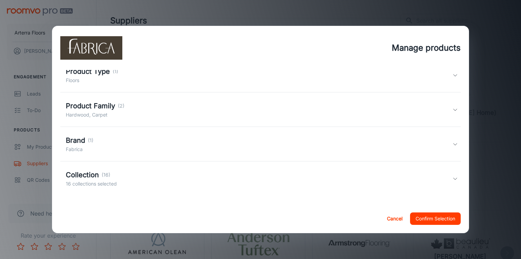
click at [277, 22] on div "Manage products All products are available unless filters are applied. Product …" at bounding box center [260, 129] width 521 height 259
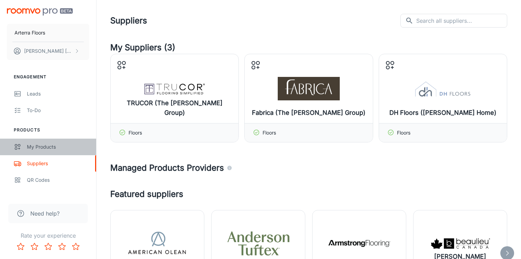
click at [47, 149] on div "My Products" at bounding box center [58, 147] width 62 height 8
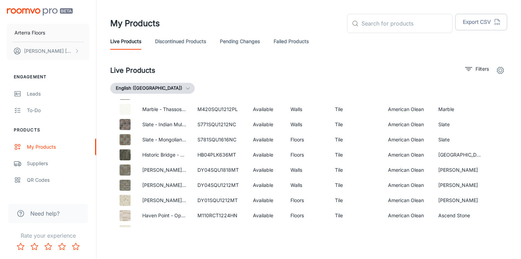
scroll to position [4239, 0]
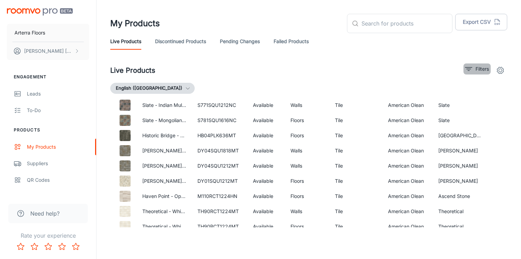
click at [471, 70] on icon "filter" at bounding box center [469, 69] width 8 height 8
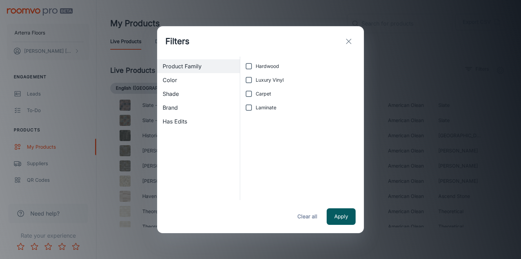
click at [195, 79] on span "Color" at bounding box center [199, 80] width 72 height 8
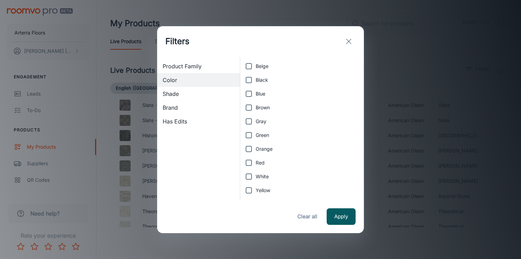
click at [194, 90] on span "Shade" at bounding box center [199, 94] width 72 height 8
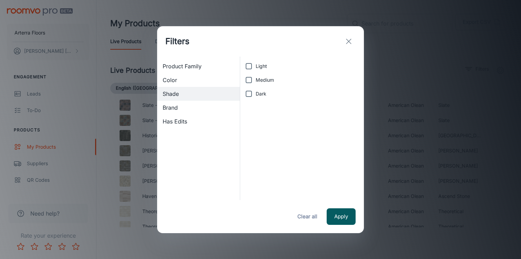
click at [193, 103] on div "Brand" at bounding box center [198, 108] width 83 height 14
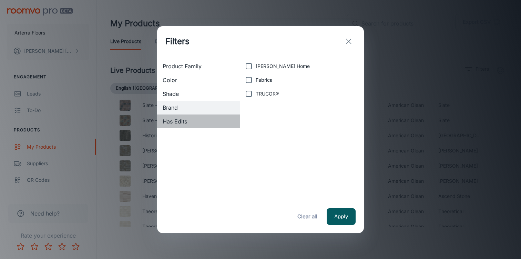
click at [192, 120] on span "Has Edits" at bounding box center [199, 121] width 72 height 8
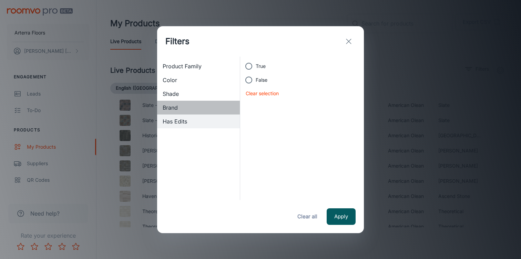
click at [202, 109] on span "Brand" at bounding box center [199, 107] width 72 height 8
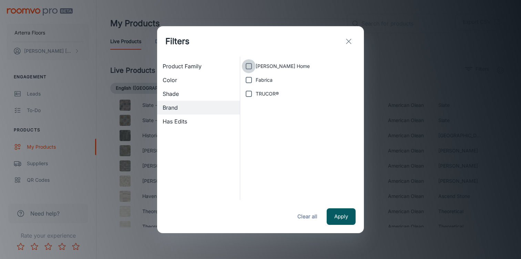
click at [245, 70] on input "[PERSON_NAME] Home" at bounding box center [249, 66] width 14 height 14
checkbox input "true"
click at [248, 75] on input "Fabrica" at bounding box center [249, 80] width 14 height 14
checkbox input "true"
click at [249, 98] on input "TRUCOR®" at bounding box center [249, 94] width 14 height 14
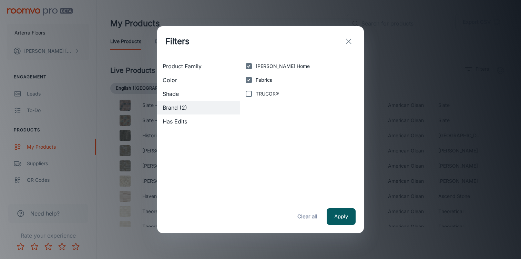
checkbox input "true"
click at [215, 94] on span "Shade" at bounding box center [199, 94] width 72 height 8
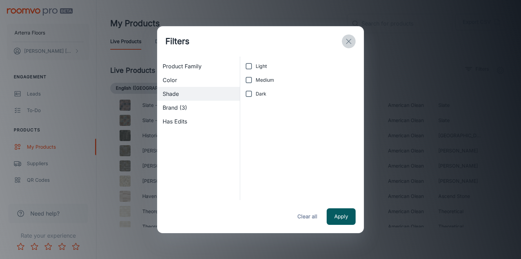
click at [348, 40] on line "exit" at bounding box center [349, 41] width 5 height 5
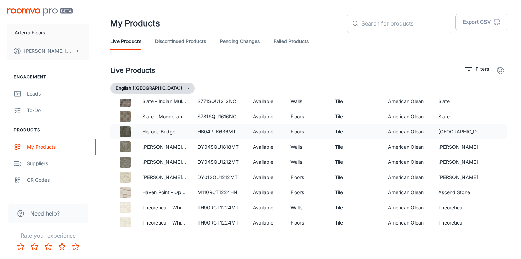
scroll to position [4243, 0]
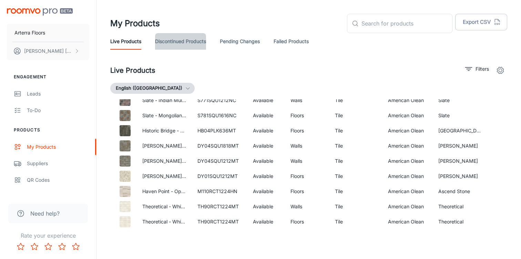
click at [194, 39] on link "Discontinued Products" at bounding box center [180, 41] width 51 height 17
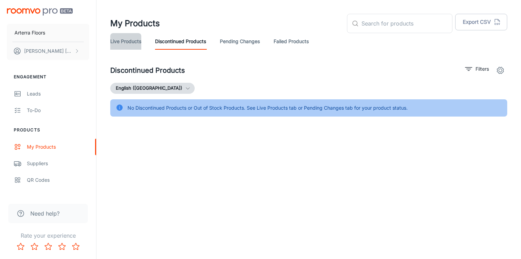
click at [127, 42] on link "Live Products" at bounding box center [125, 41] width 31 height 17
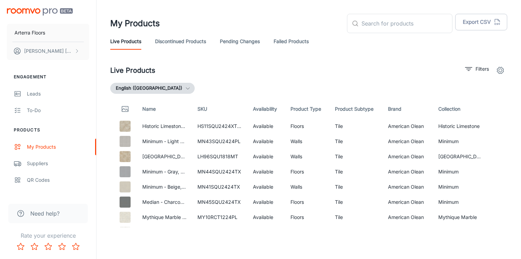
click at [502, 69] on icon "settings" at bounding box center [501, 70] width 8 height 8
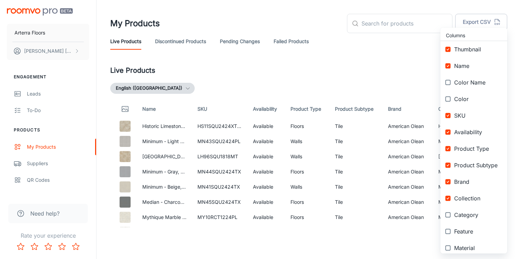
click at [345, 75] on div at bounding box center [260, 129] width 521 height 259
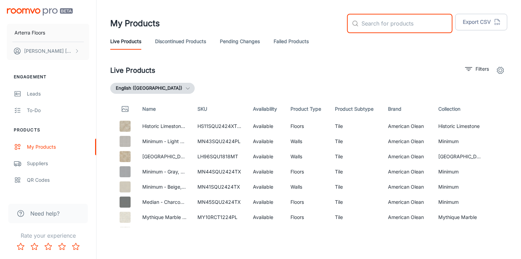
click at [406, 26] on input "text" at bounding box center [407, 23] width 91 height 19
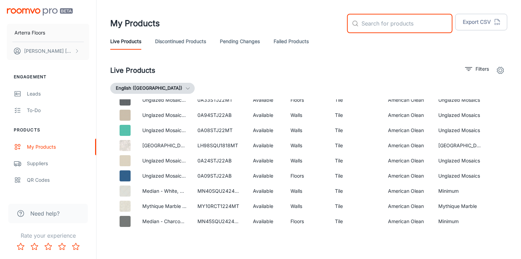
scroll to position [2242, 0]
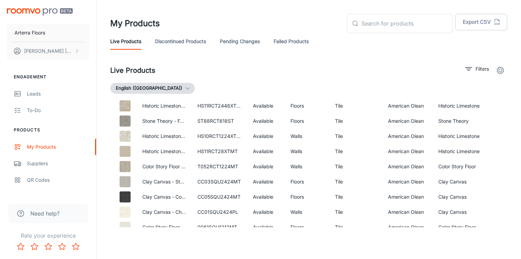
scroll to position [4958, 0]
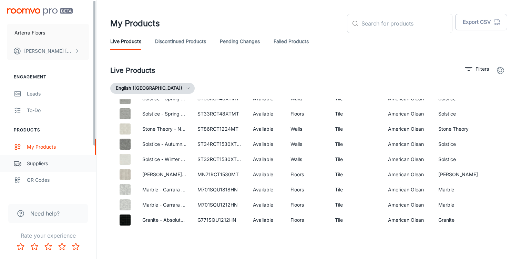
click at [51, 161] on div "Suppliers" at bounding box center [58, 164] width 62 height 8
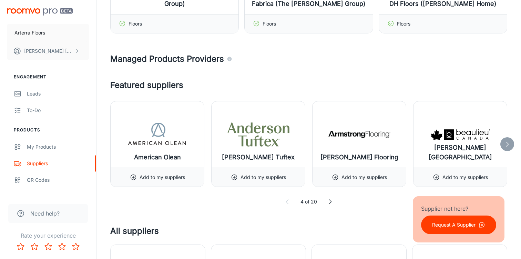
scroll to position [106, 0]
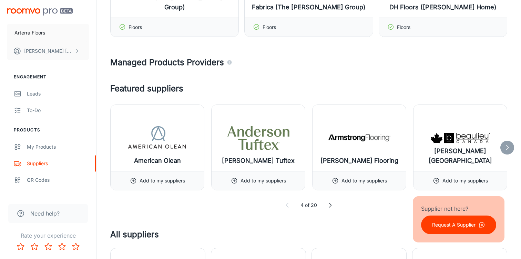
click at [328, 204] on icon at bounding box center [330, 205] width 7 height 7
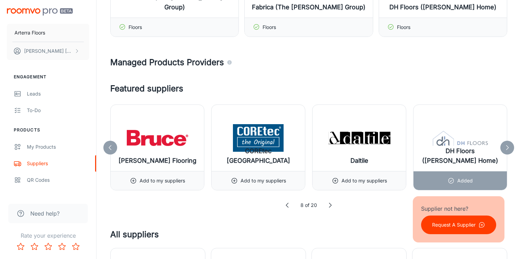
click at [330, 204] on icon at bounding box center [330, 205] width 7 height 7
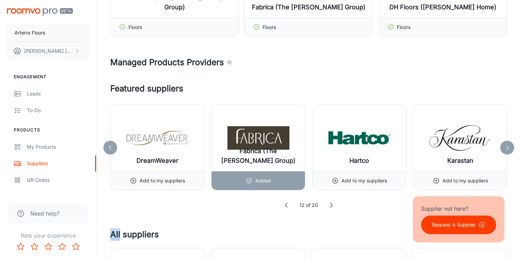
click at [330, 204] on icon at bounding box center [331, 205] width 7 height 7
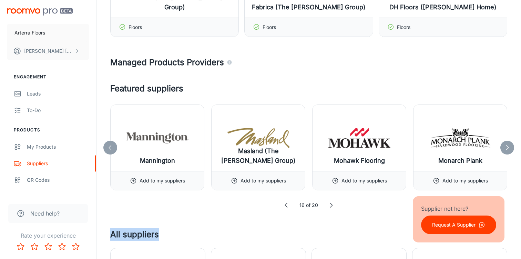
click at [330, 204] on icon at bounding box center [331, 205] width 7 height 7
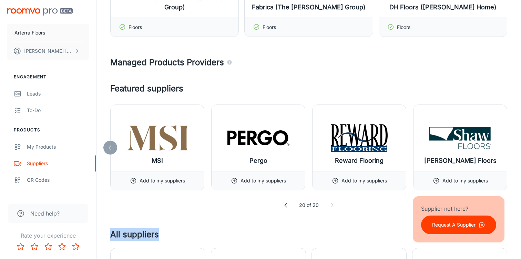
click at [330, 204] on icon at bounding box center [332, 205] width 7 height 7
